Goal: Information Seeking & Learning: Learn about a topic

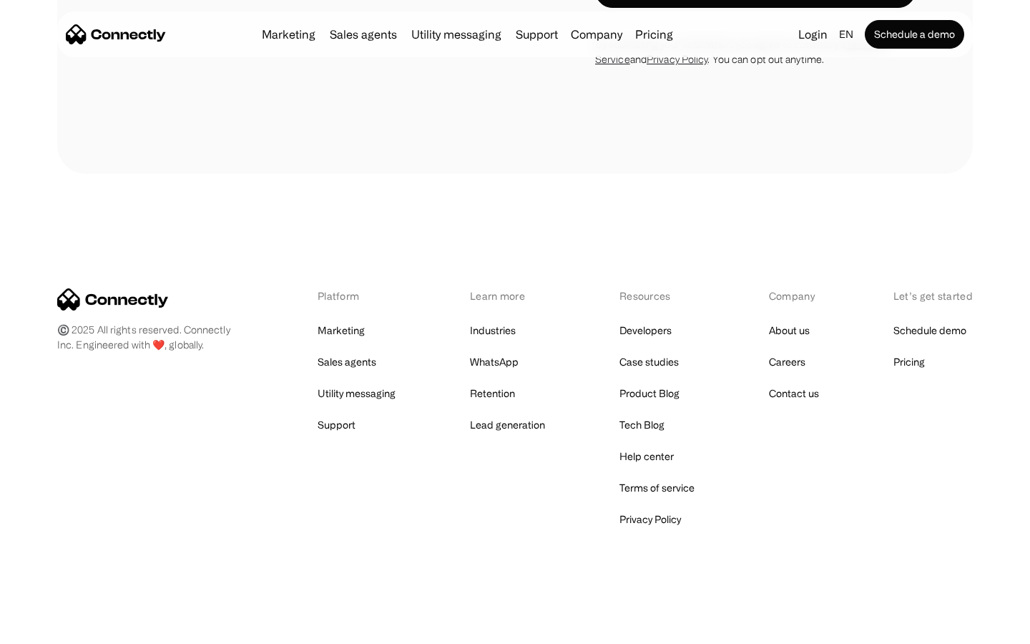
scroll to position [1225, 0]
